Goal: Communication & Community: Answer question/provide support

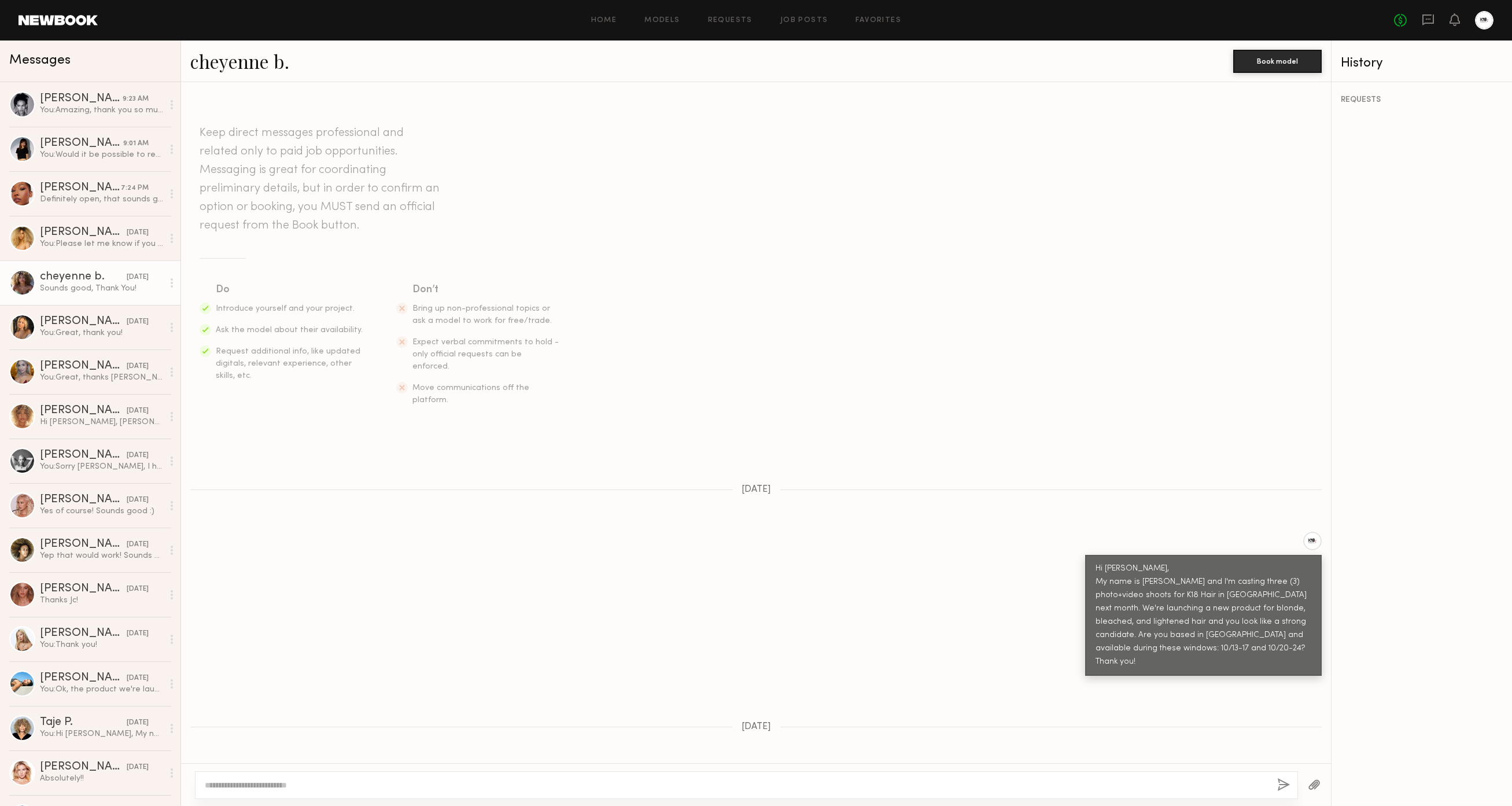
scroll to position [183, 0]
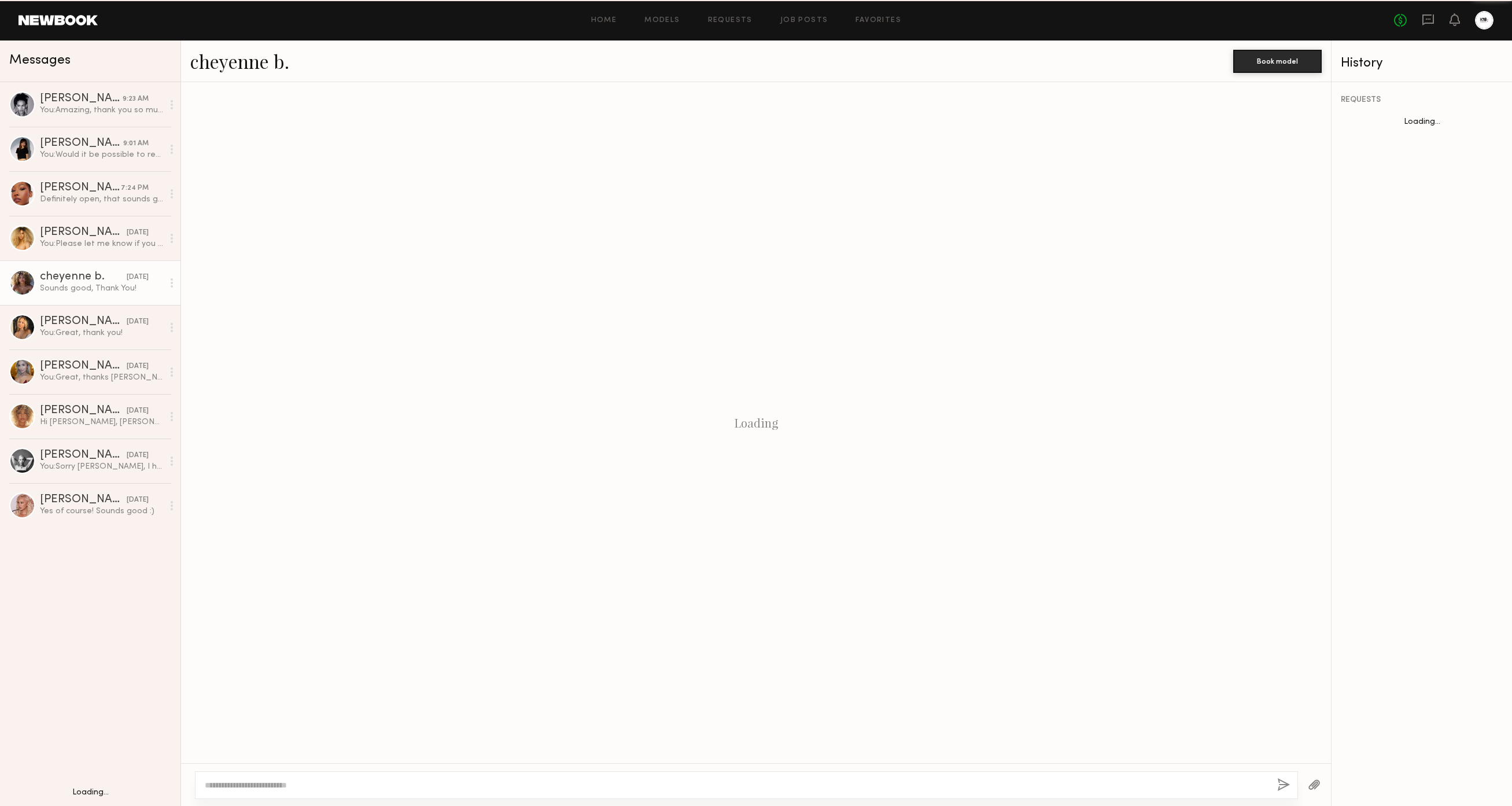
scroll to position [183, 0]
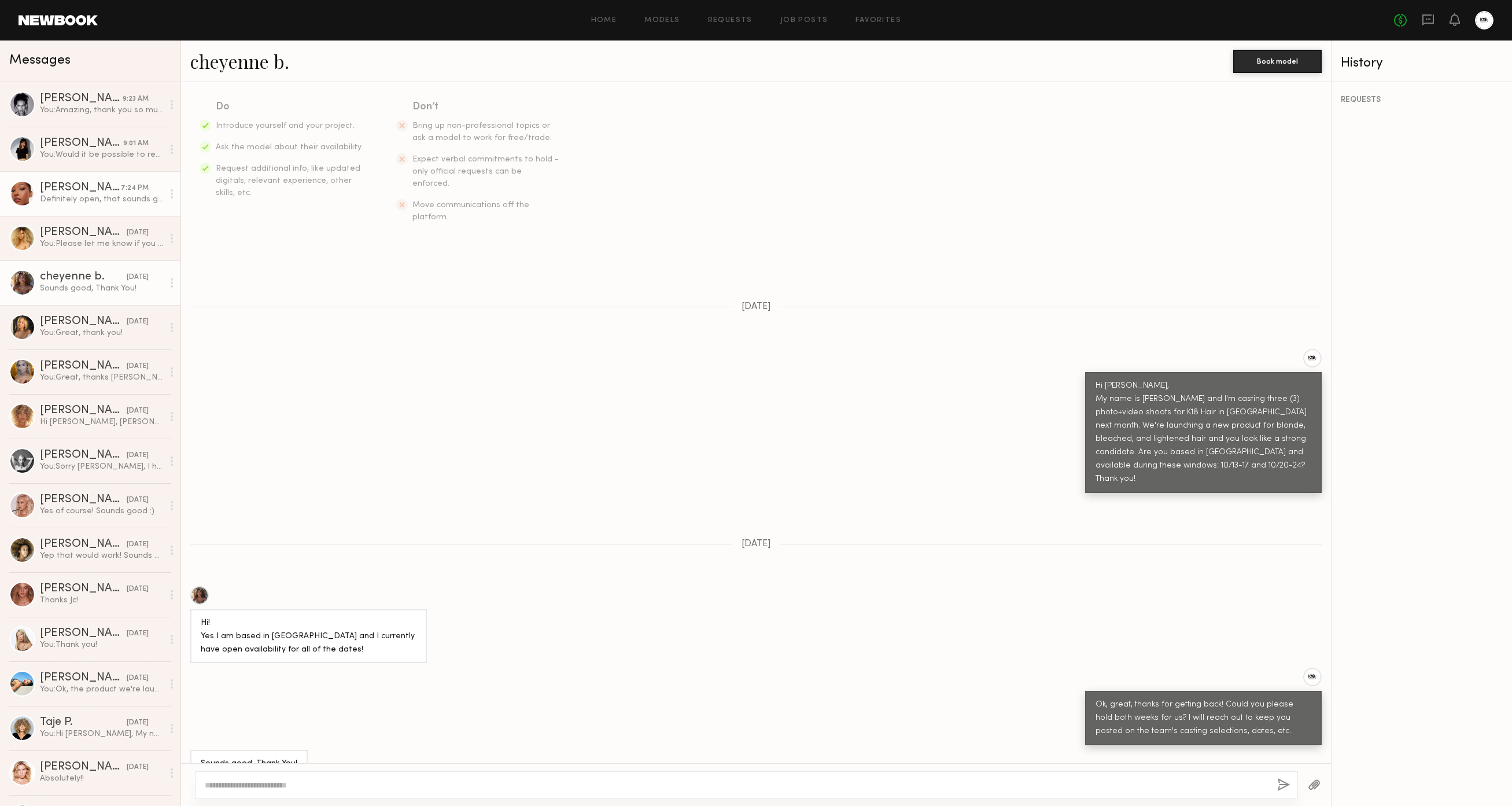
click at [71, 202] on div "Definitely open, that sounds great! Appreciate it!" at bounding box center [102, 199] width 123 height 11
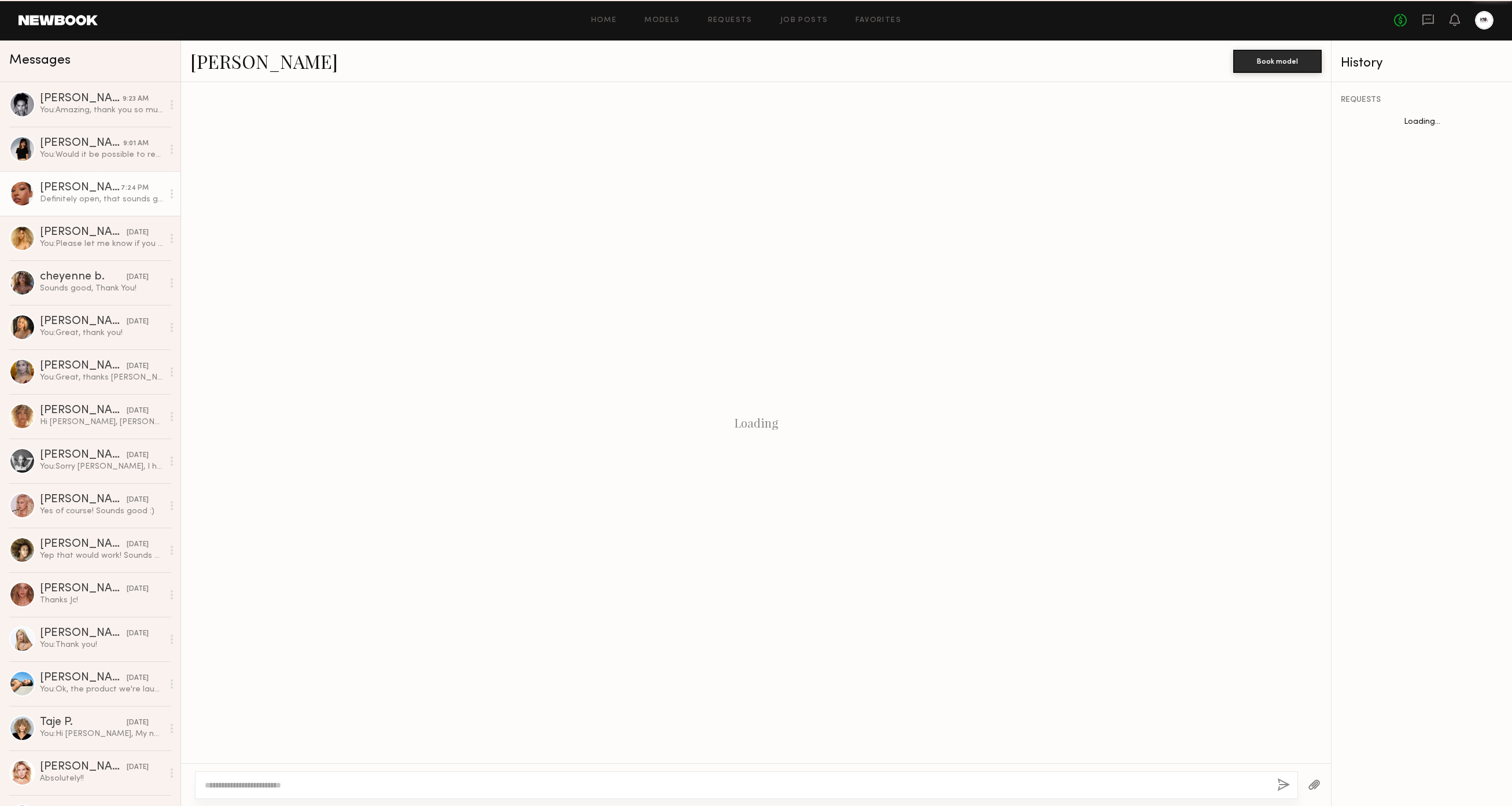
scroll to position [881, 0]
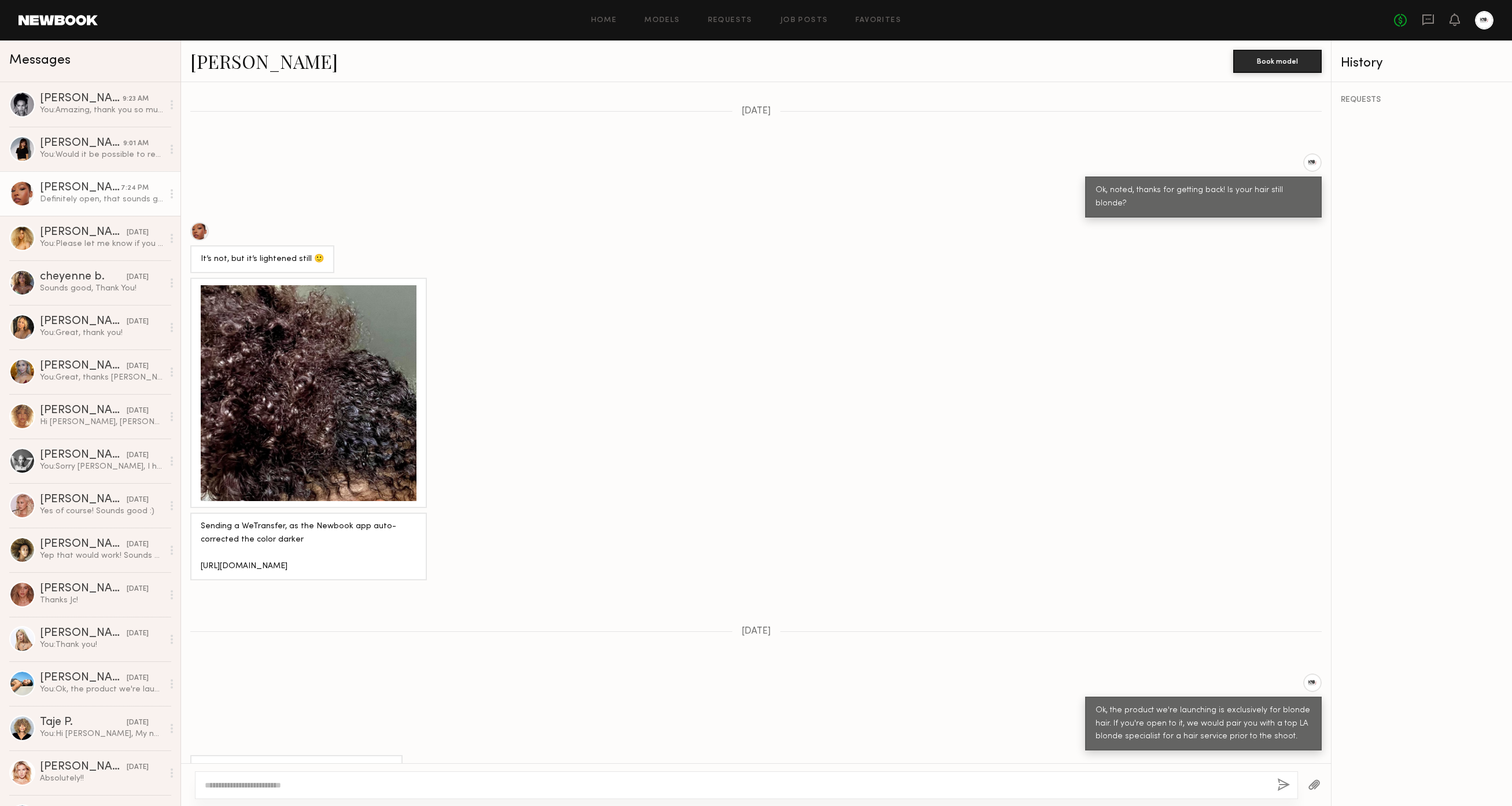
click at [194, 66] on link "[PERSON_NAME]" at bounding box center [264, 61] width 147 height 25
